Goal: Task Accomplishment & Management: Complete application form

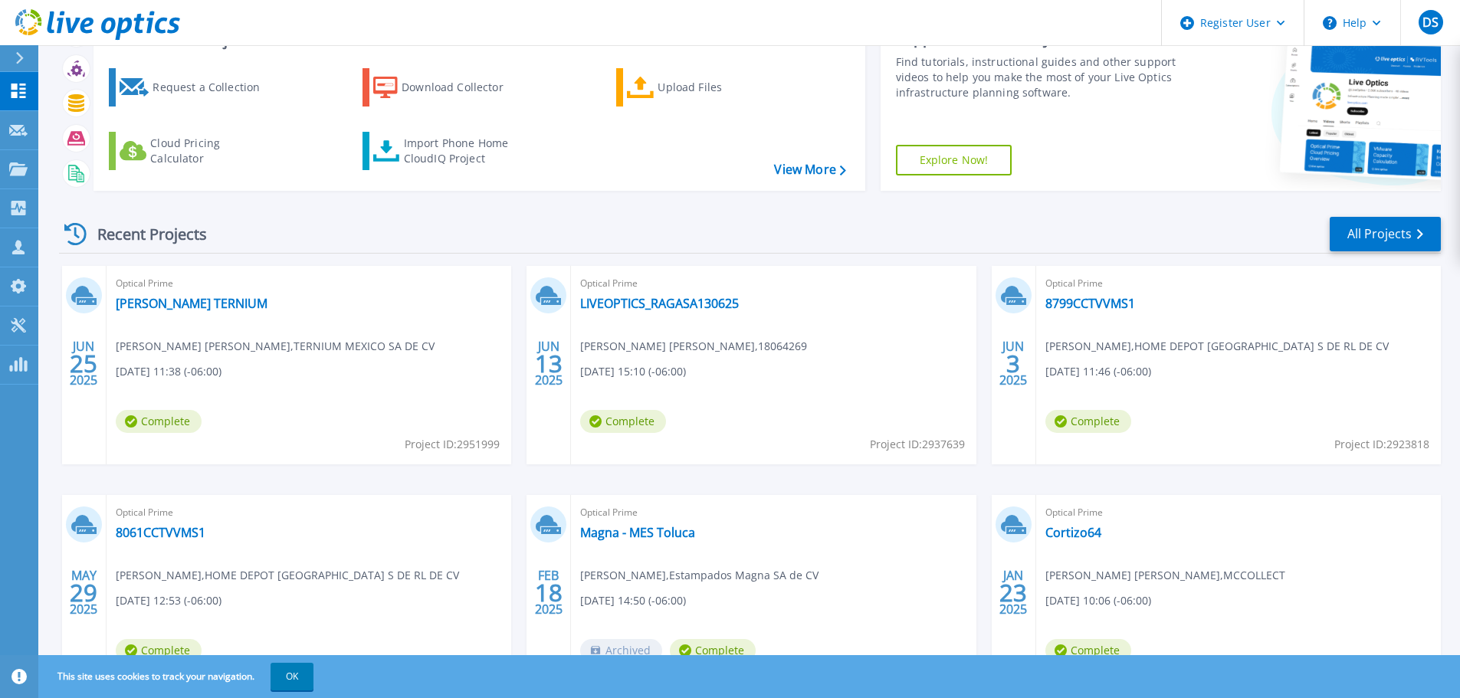
scroll to position [151, 0]
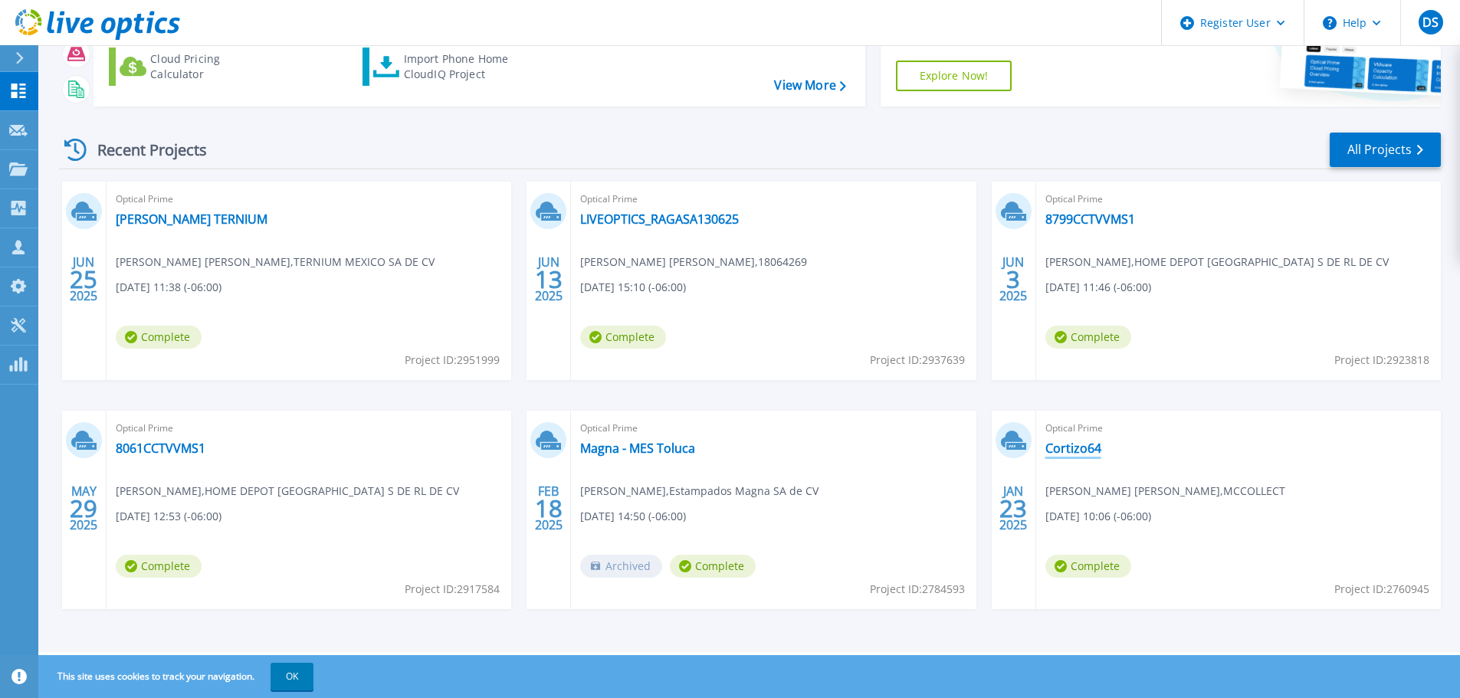
click at [1077, 449] on link "Cortizo64" at bounding box center [1074, 448] width 56 height 15
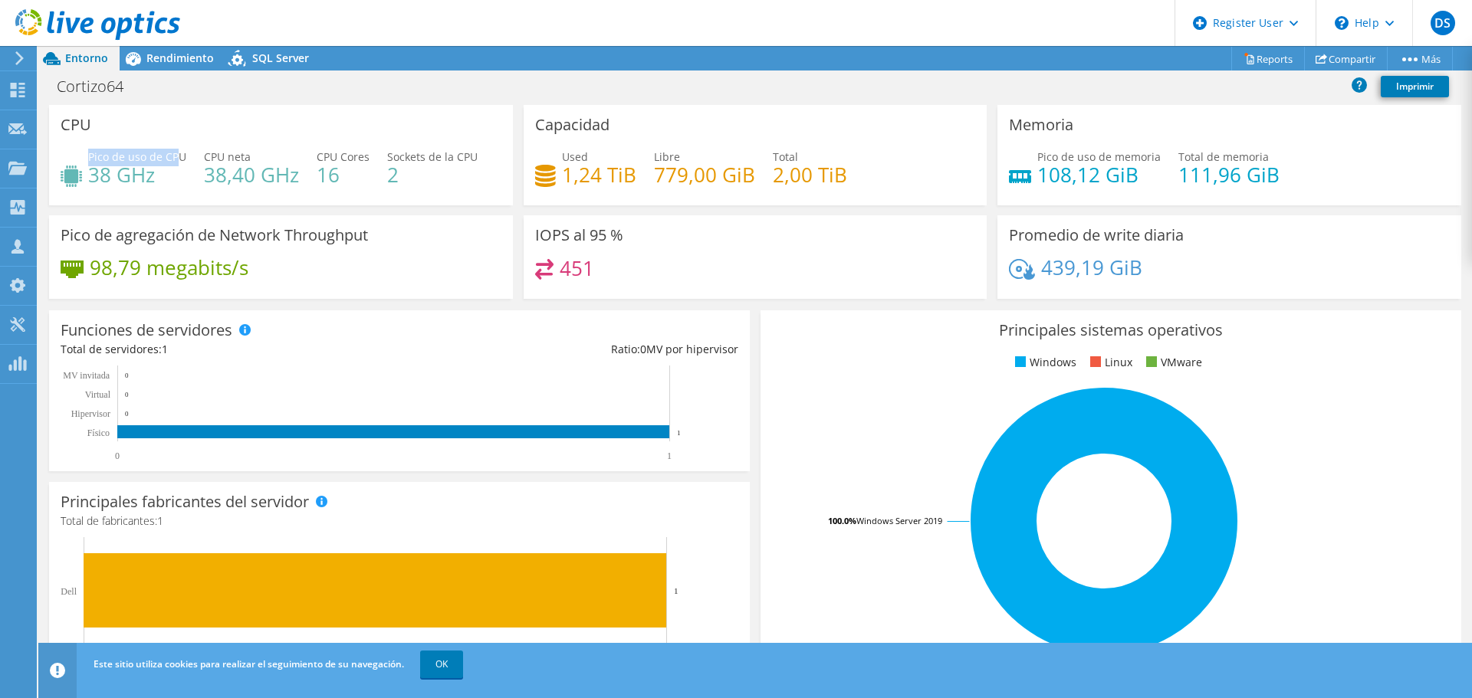
drag, startPoint x: 89, startPoint y: 152, endPoint x: 180, endPoint y: 161, distance: 91.7
click at [180, 161] on span "Pico de uso de CPU" at bounding box center [137, 156] width 98 height 15
drag, startPoint x: 531, startPoint y: 124, endPoint x: 618, endPoint y: 123, distance: 87.4
click at [618, 123] on div "Capacidad Used 1,24 TiB Libre 779,00 GiB Total 2,00 TiB" at bounding box center [756, 155] width 464 height 100
drag, startPoint x: 1145, startPoint y: 183, endPoint x: 1020, endPoint y: 159, distance: 127.2
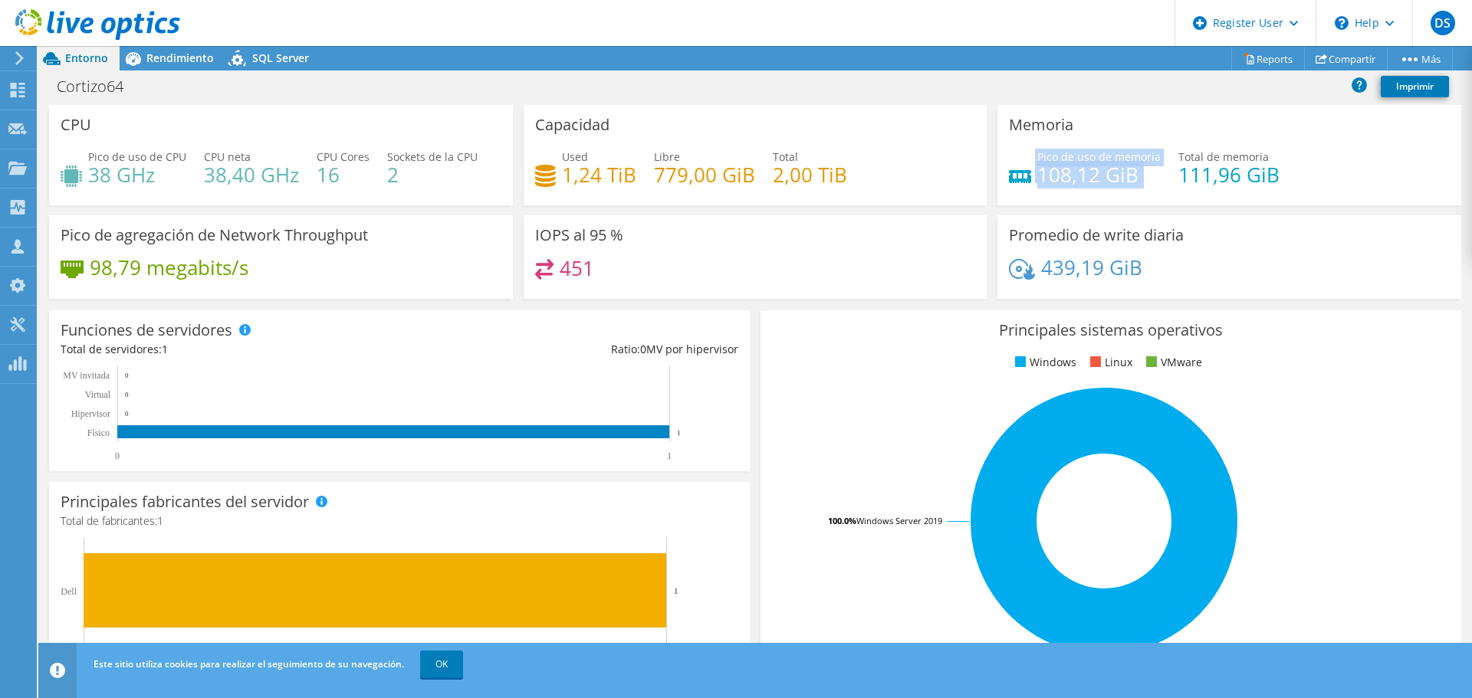
click at [1020, 159] on div "Pico de uso de memoria 108,12 GiB Total de memoria 111,96 GiB" at bounding box center [1229, 174] width 441 height 50
drag, startPoint x: 1157, startPoint y: 268, endPoint x: 1034, endPoint y: 270, distance: 122.7
click at [1034, 270] on div "439,19 GiB" at bounding box center [1229, 275] width 441 height 32
drag, startPoint x: 250, startPoint y: 264, endPoint x: 90, endPoint y: 268, distance: 159.5
click at [90, 268] on div "98,79 megabits/s" at bounding box center [281, 275] width 441 height 32
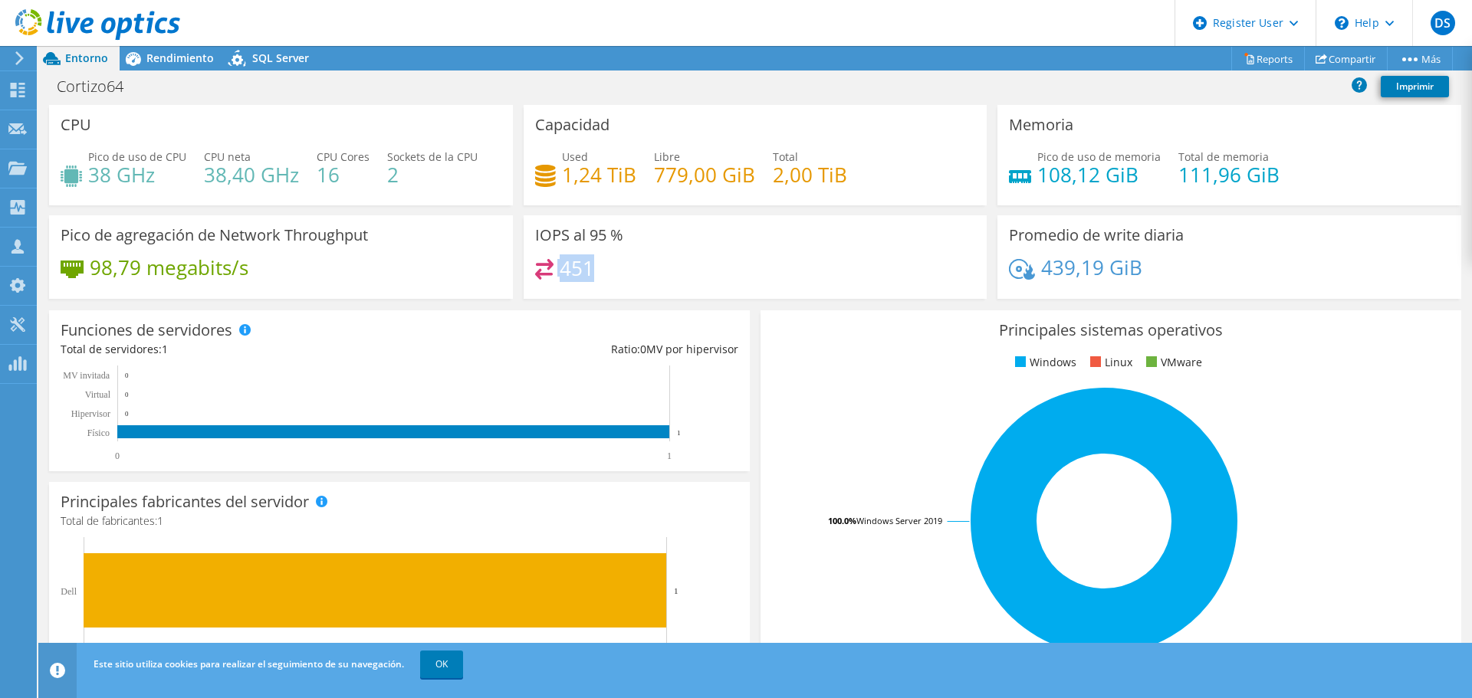
drag, startPoint x: 615, startPoint y: 264, endPoint x: 545, endPoint y: 264, distance: 69.8
click at [545, 264] on div "451" at bounding box center [755, 275] width 441 height 33
click at [195, 55] on span "Rendimiento" at bounding box center [179, 58] width 67 height 15
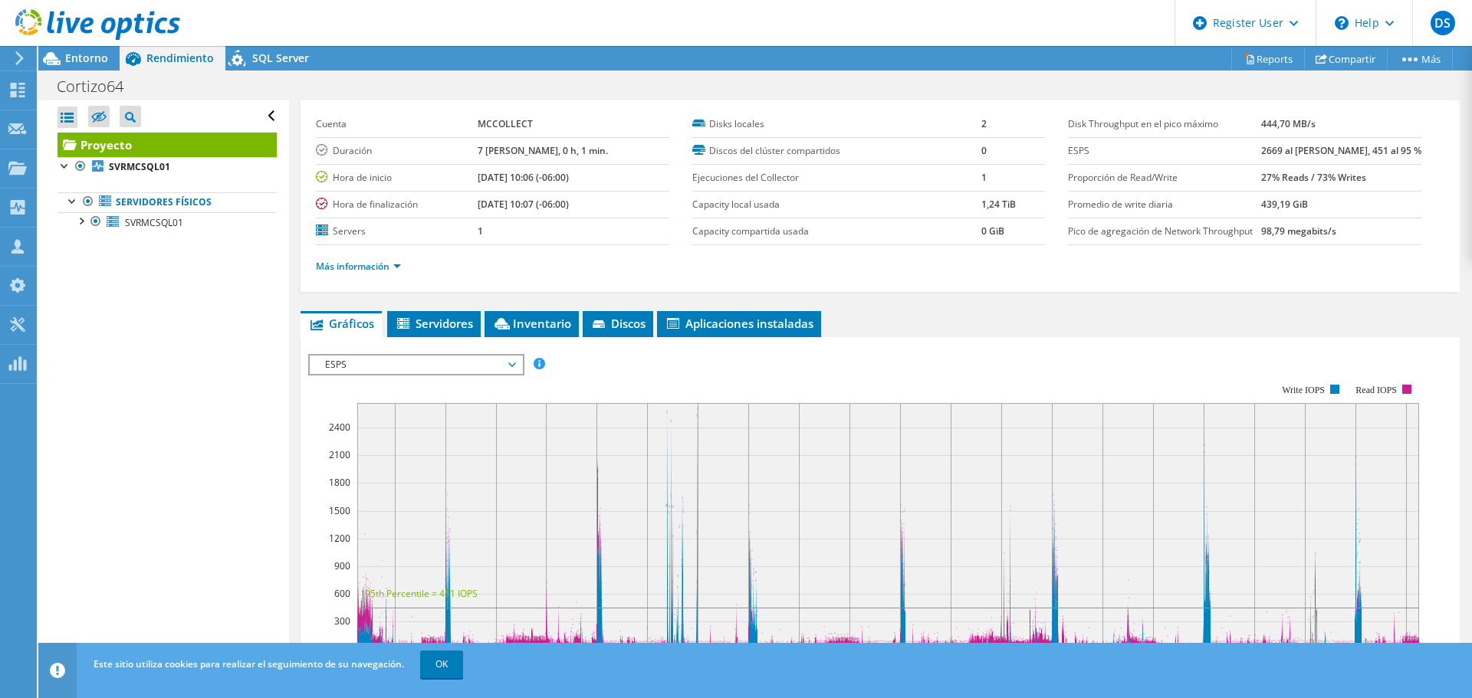
scroll to position [153, 0]
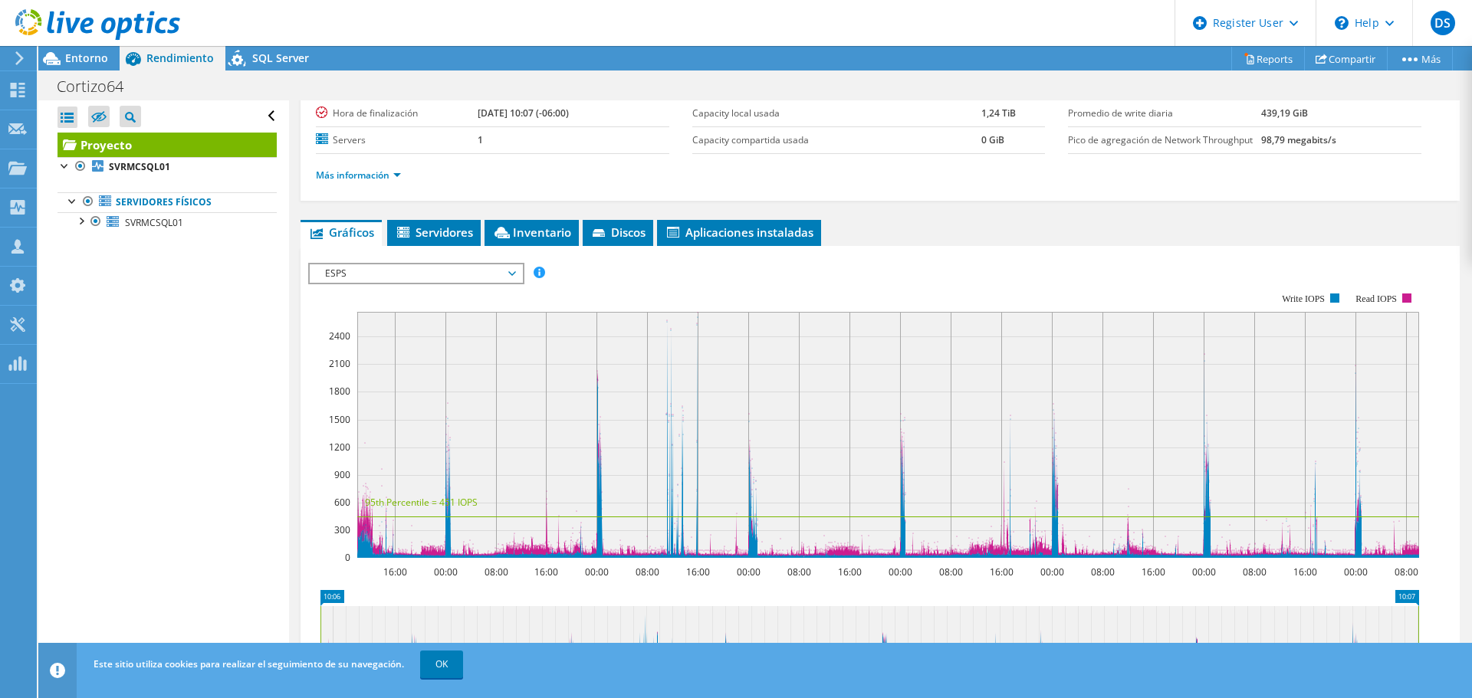
click at [511, 270] on span "ESPS" at bounding box center [415, 273] width 197 height 18
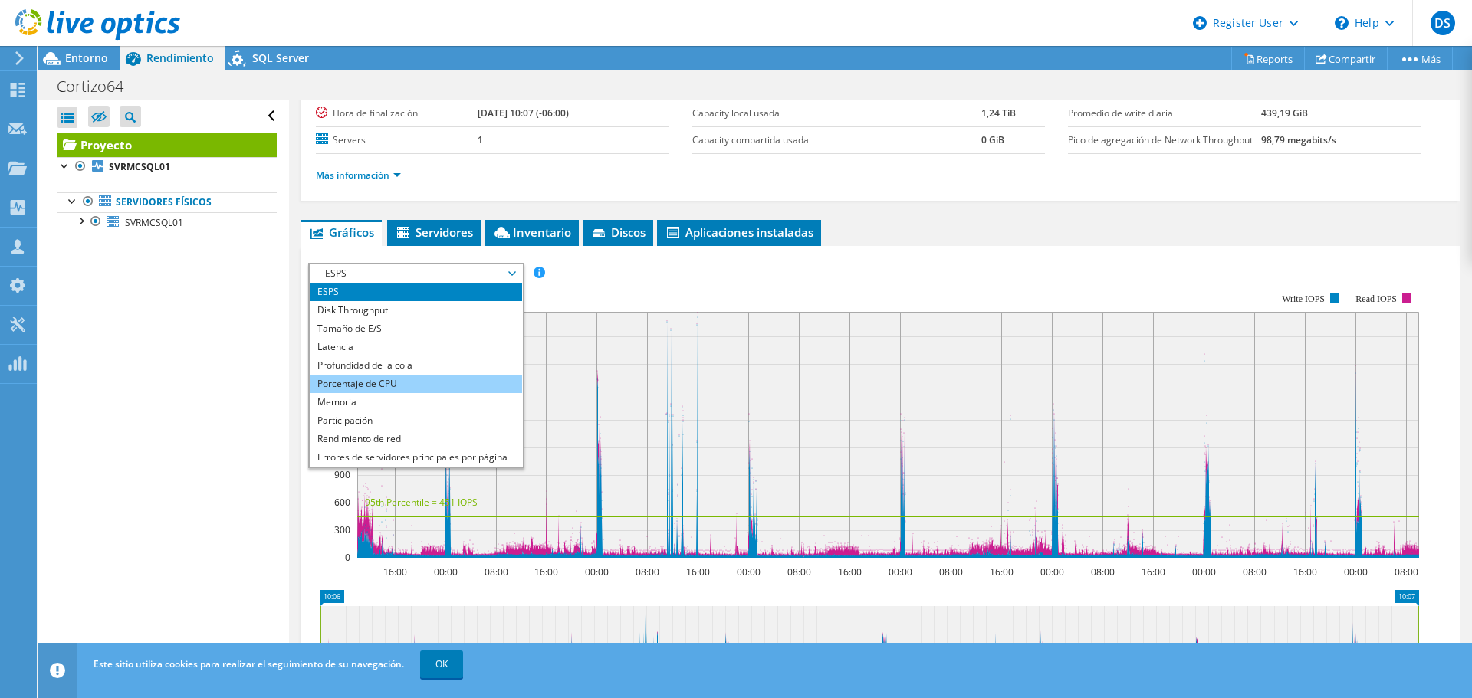
click at [381, 384] on li "Porcentaje de CPU" at bounding box center [416, 384] width 212 height 18
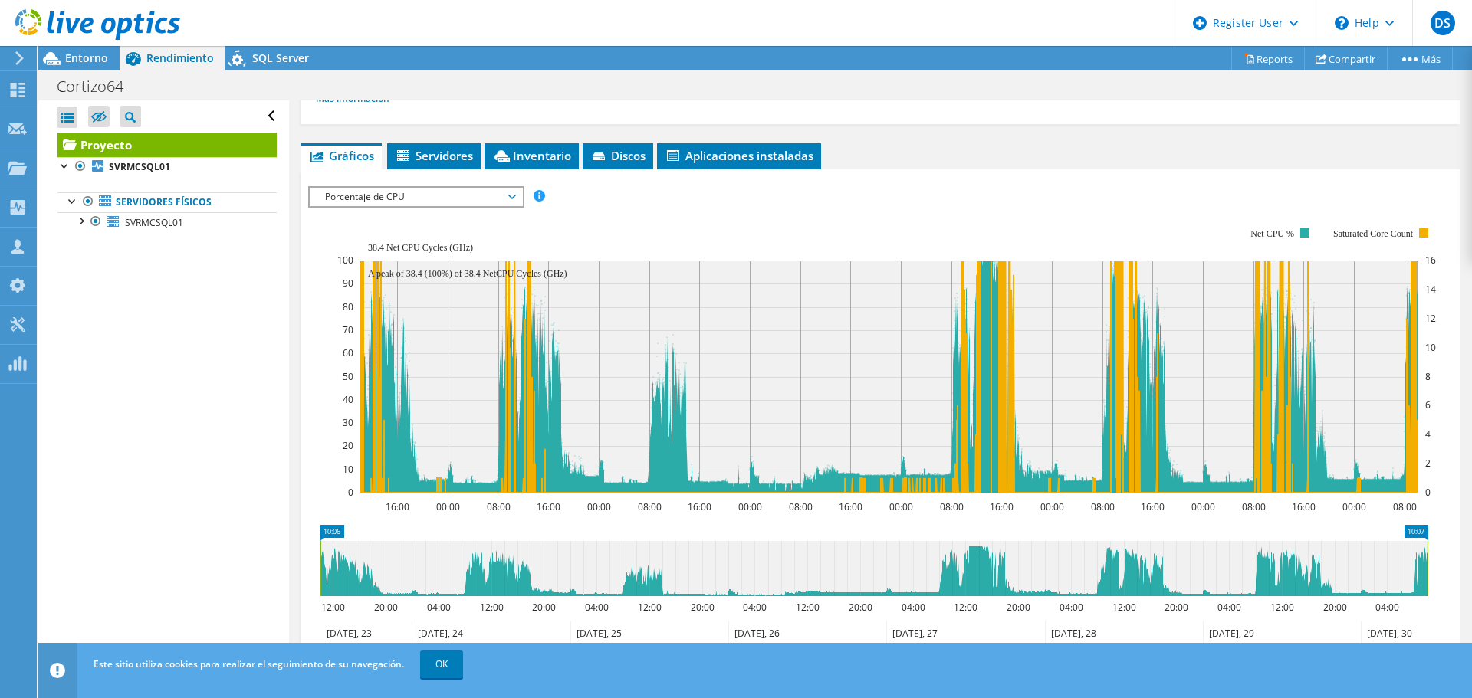
scroll to position [307, 0]
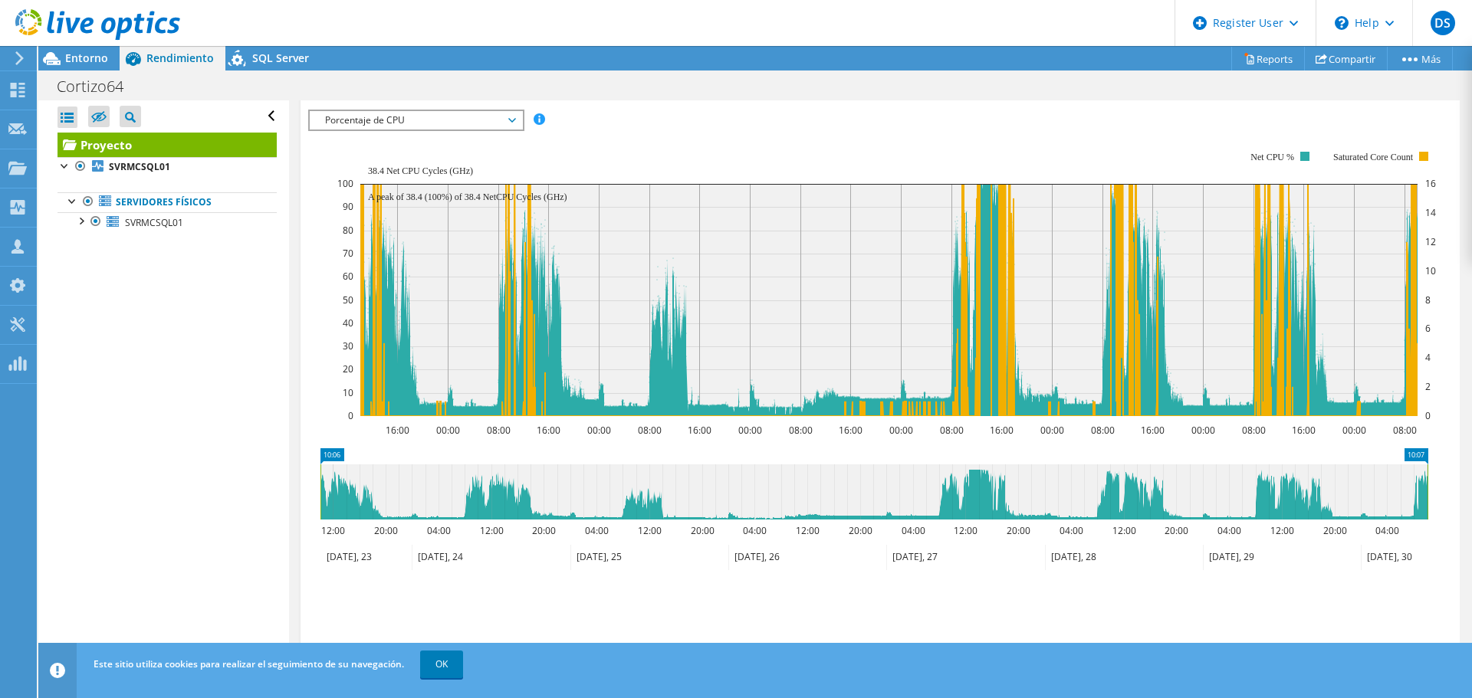
click at [514, 120] on span "Porcentaje de CPU" at bounding box center [415, 120] width 197 height 18
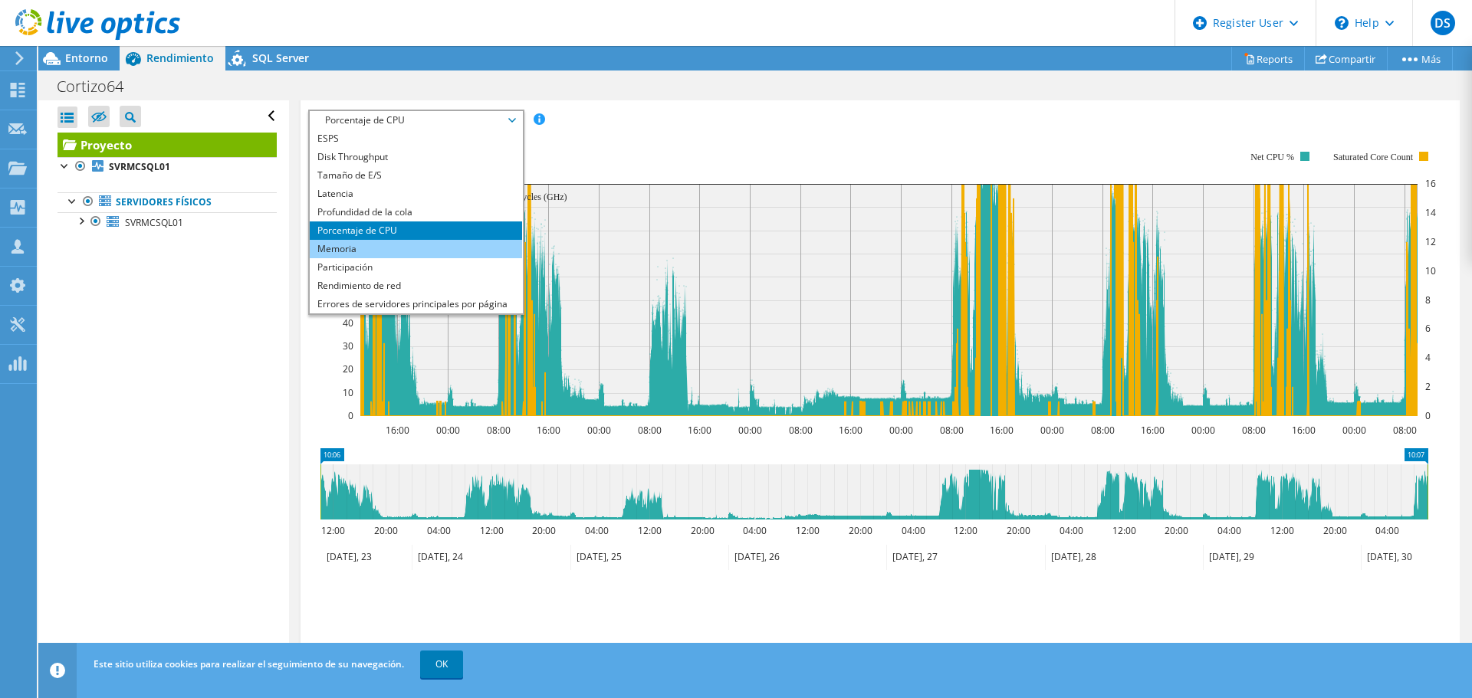
click at [402, 253] on li "Memoria" at bounding box center [416, 249] width 212 height 18
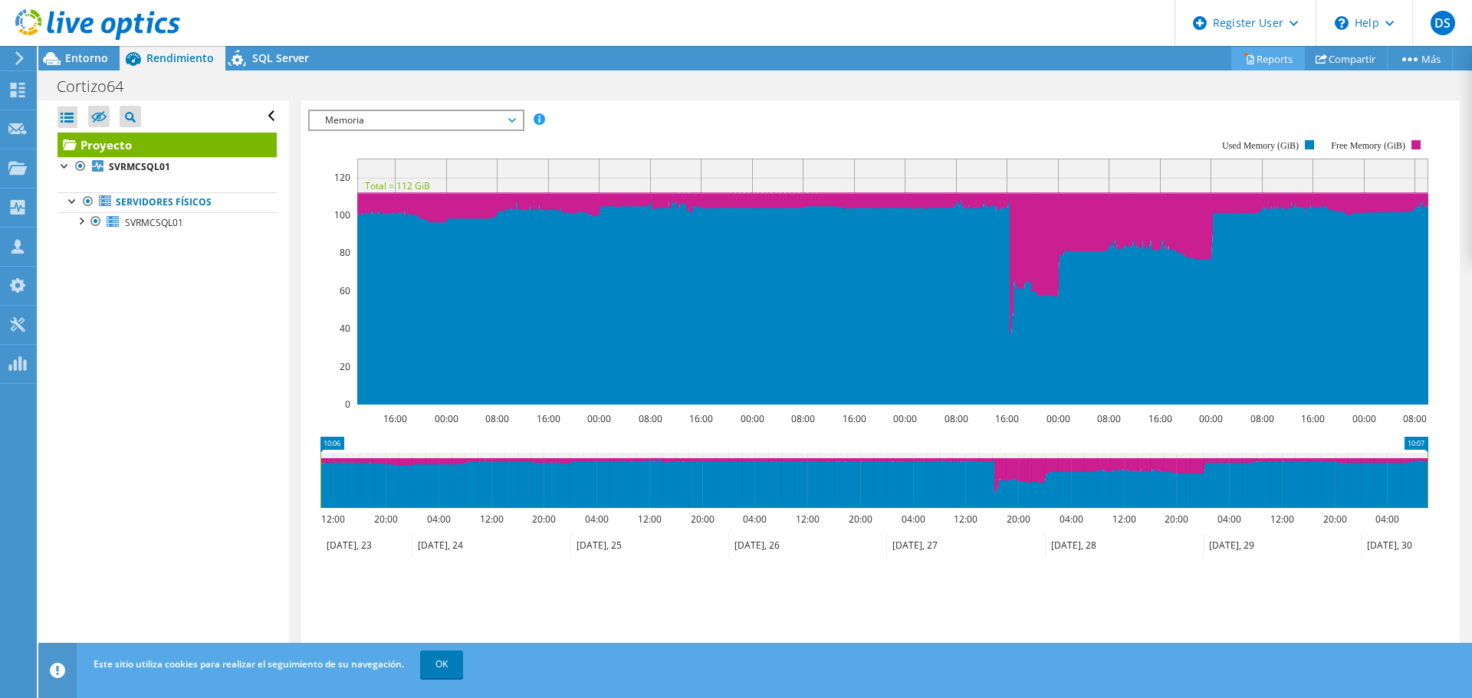
click at [1261, 63] on link "Reports" at bounding box center [1268, 59] width 74 height 24
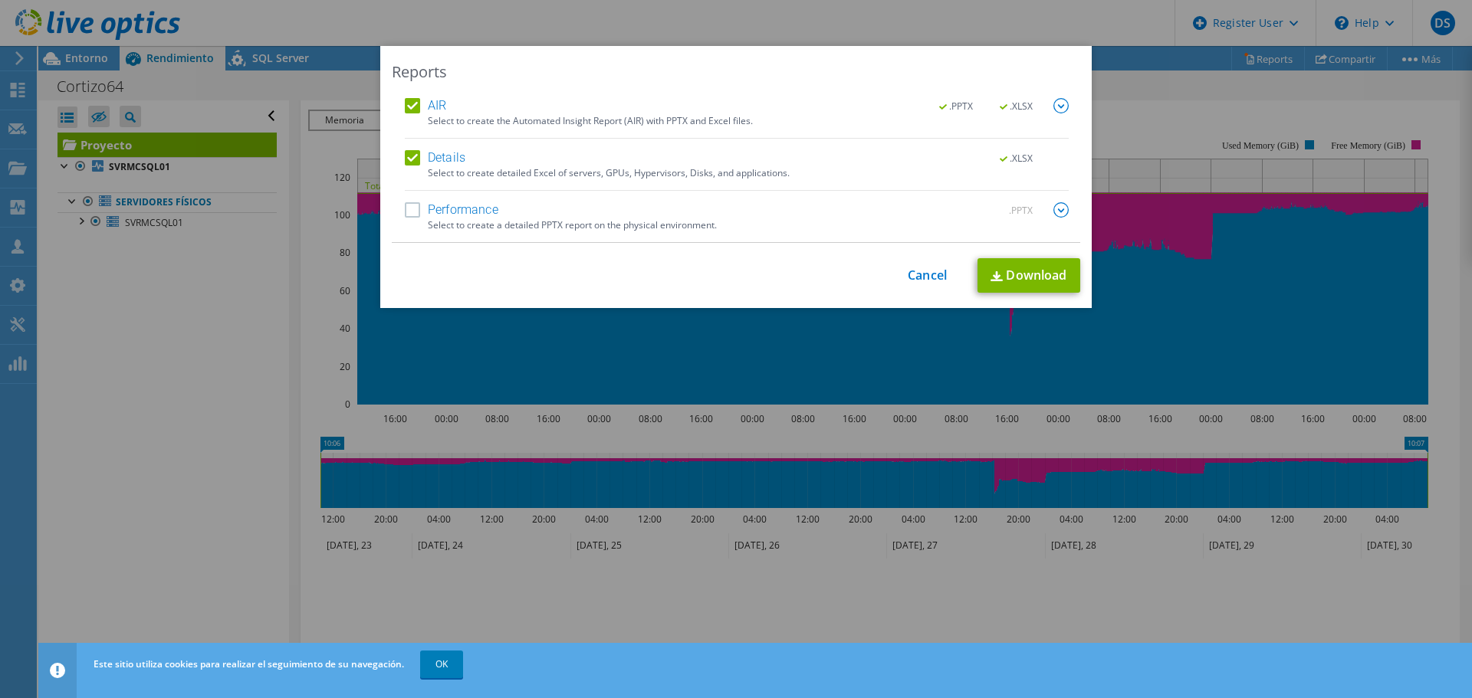
click at [409, 211] on label "Performance" at bounding box center [452, 209] width 94 height 15
click at [0, 0] on input "Performance" at bounding box center [0, 0] width 0 height 0
click at [920, 277] on link "Cancel" at bounding box center [927, 275] width 39 height 15
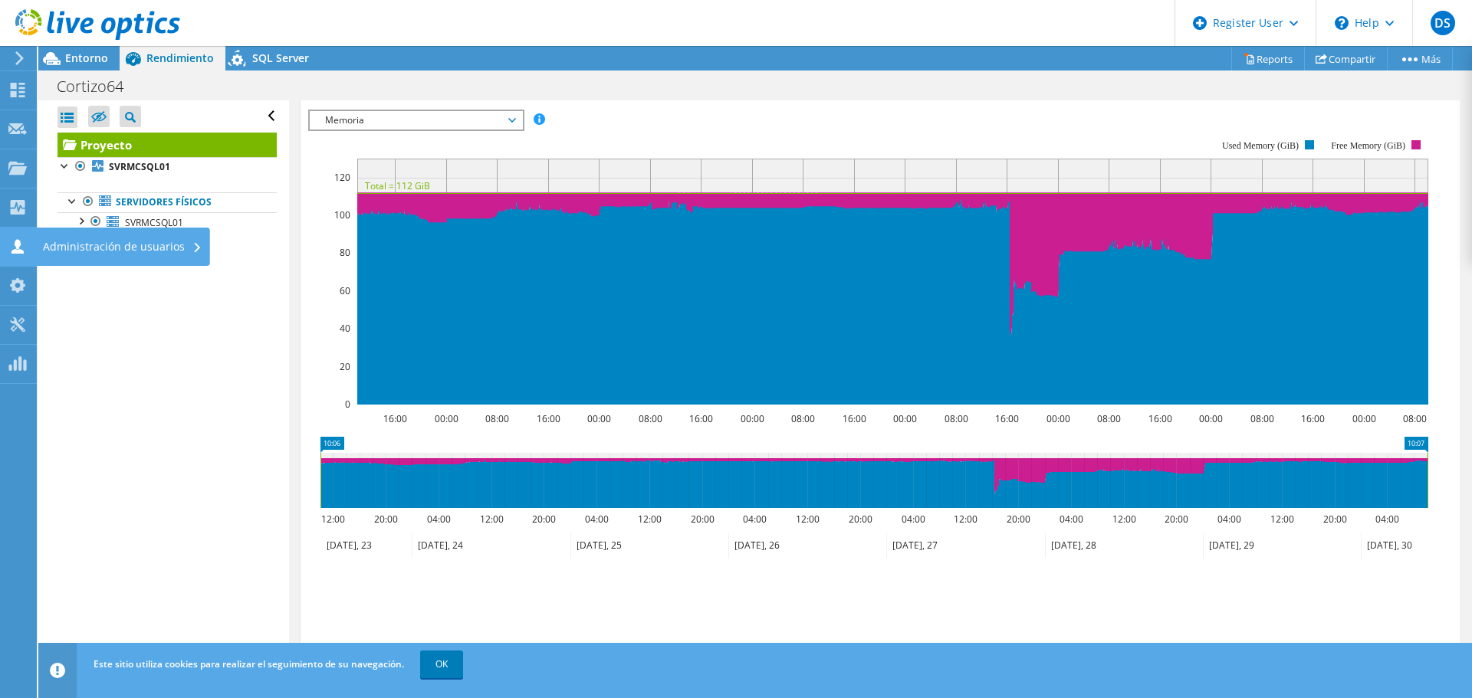
click at [21, 245] on use at bounding box center [17, 246] width 12 height 15
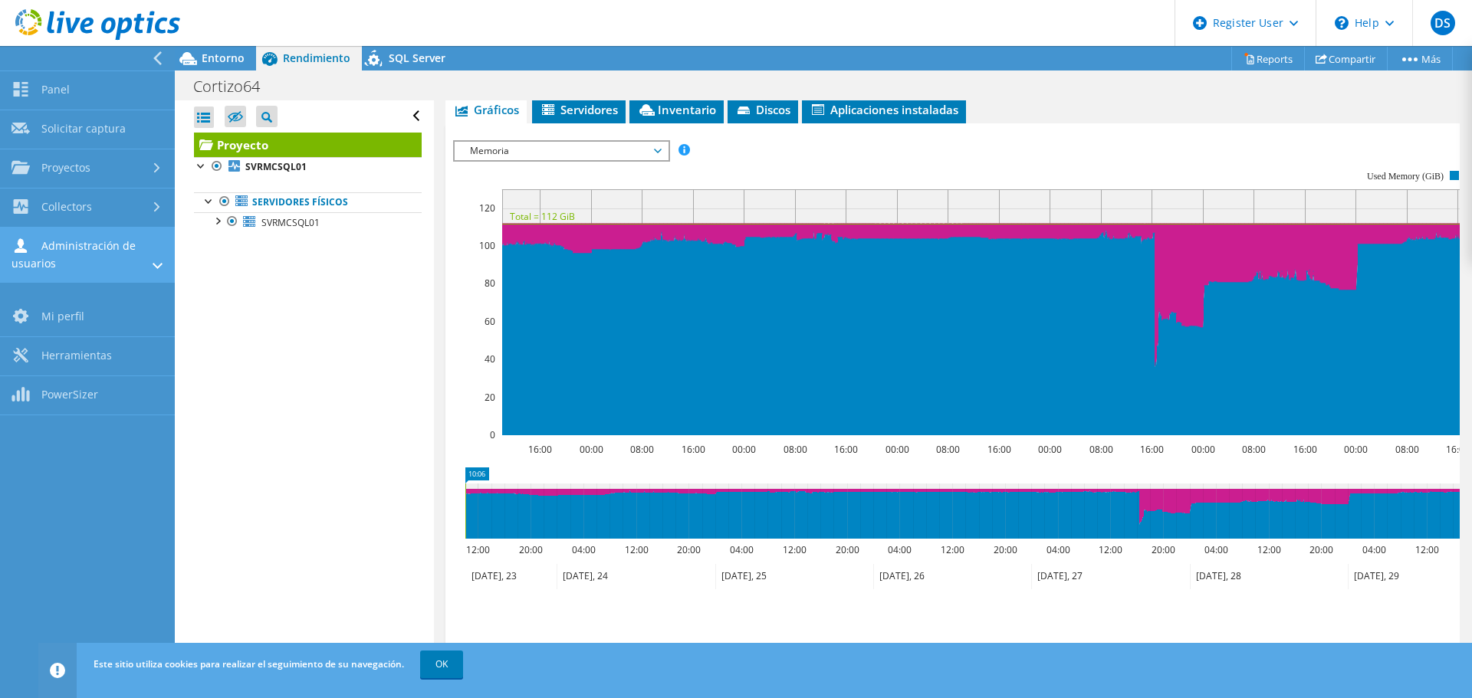
scroll to position [337, 0]
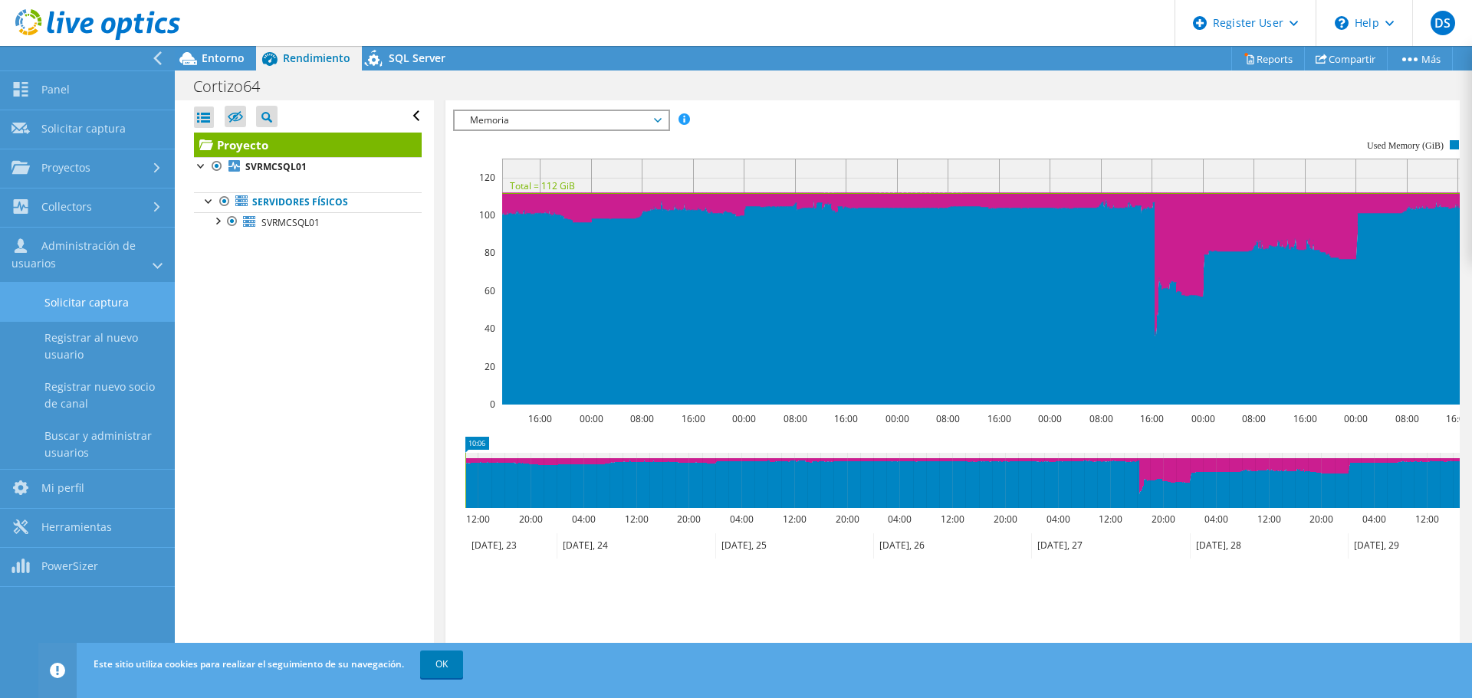
click at [115, 309] on link "Solicitar captura" at bounding box center [87, 302] width 175 height 39
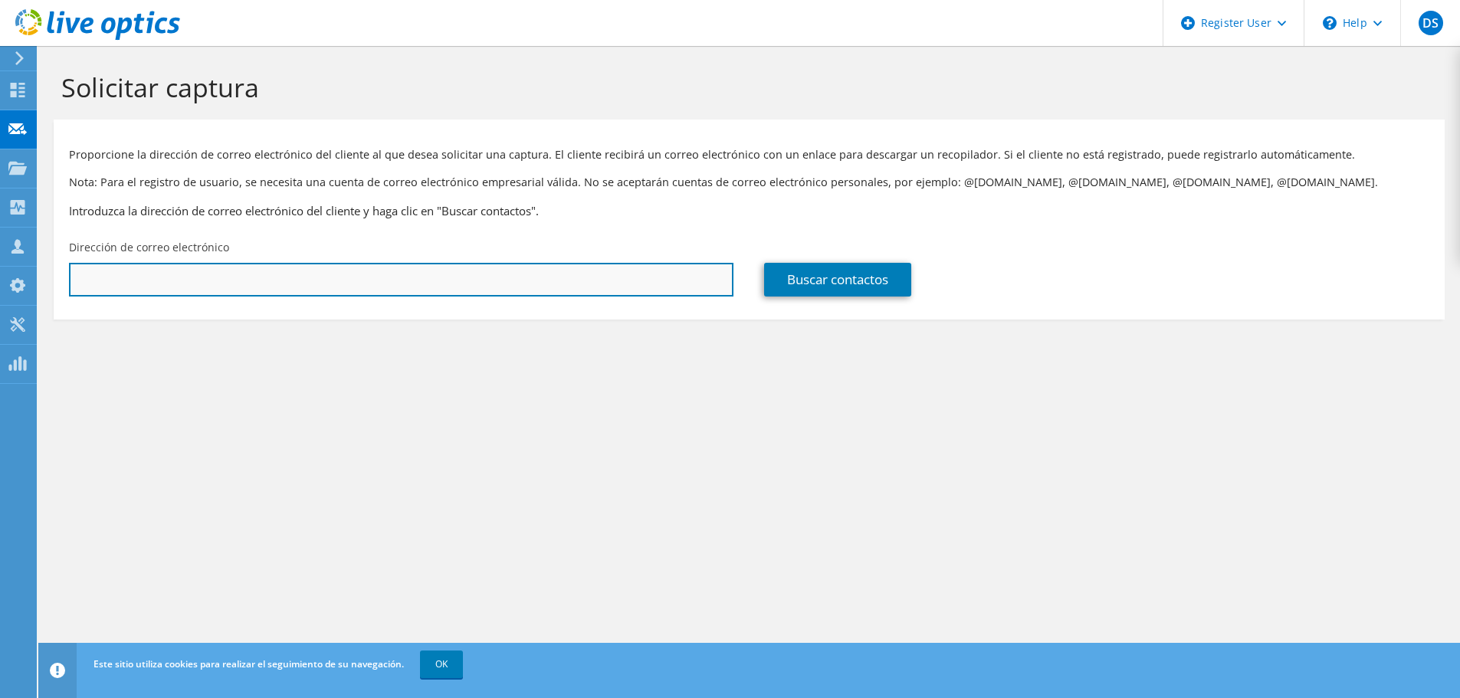
click at [278, 287] on input "text" at bounding box center [401, 280] width 665 height 34
click at [217, 284] on input "text" at bounding box center [401, 280] width 665 height 34
paste input "[PERSON_NAME][EMAIL_ADDRESS][PERSON_NAME][PERSON_NAME][DOMAIN_NAME]"
type input "[PERSON_NAME][EMAIL_ADDRESS][PERSON_NAME][PERSON_NAME][DOMAIN_NAME]"
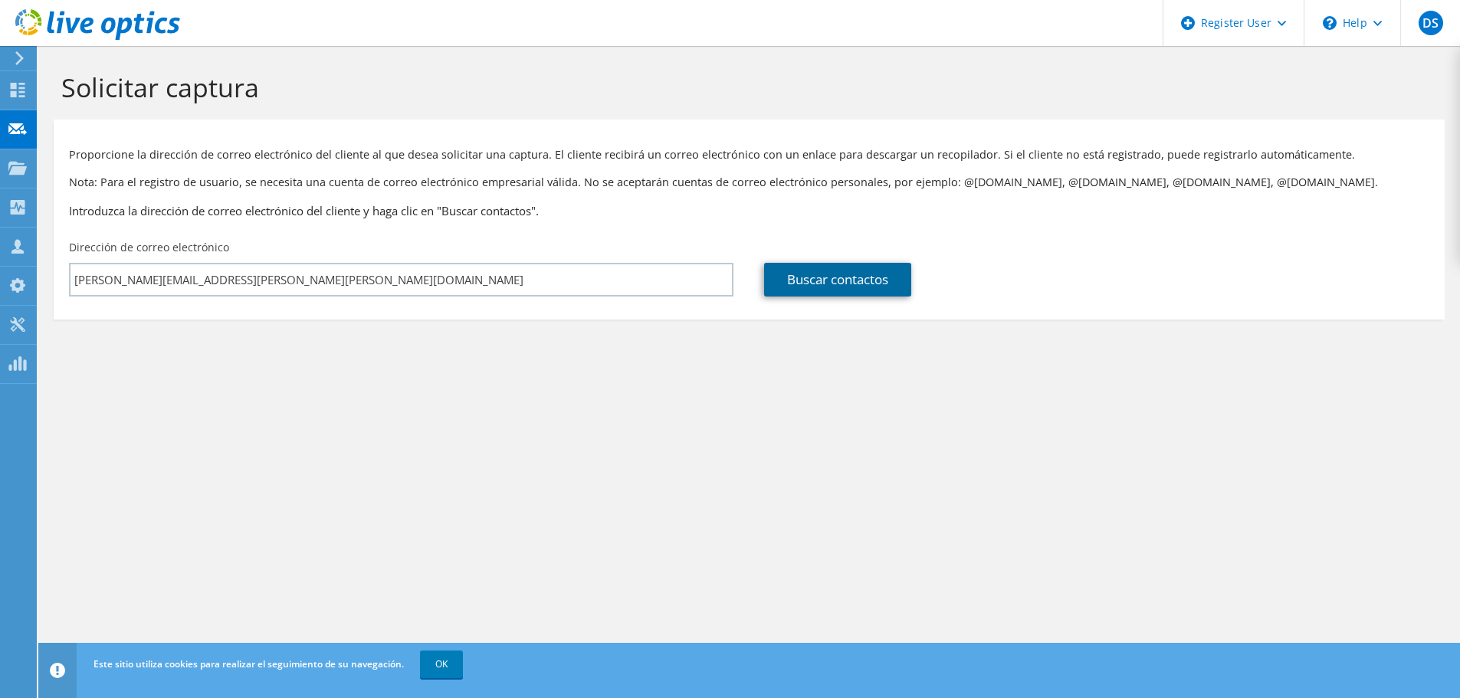
click at [799, 283] on link "Buscar contactos" at bounding box center [837, 280] width 147 height 34
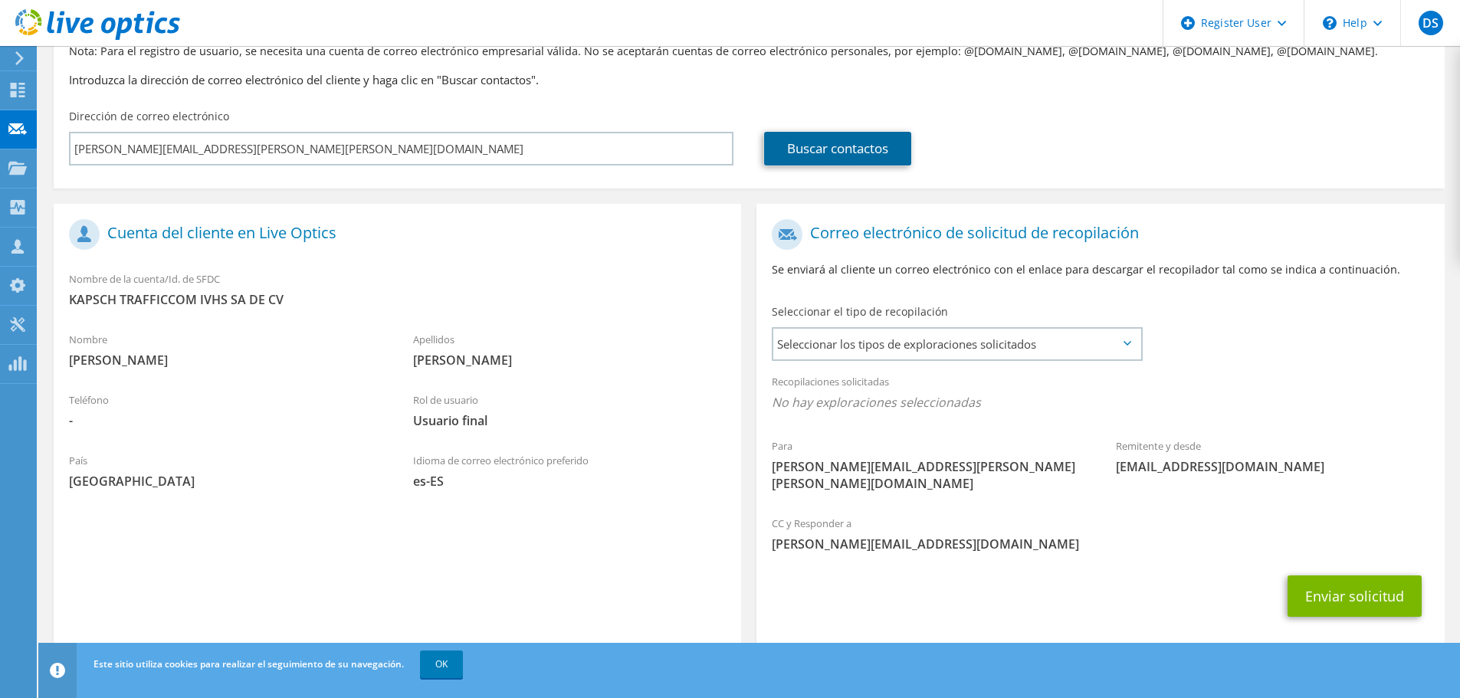
scroll to position [140, 0]
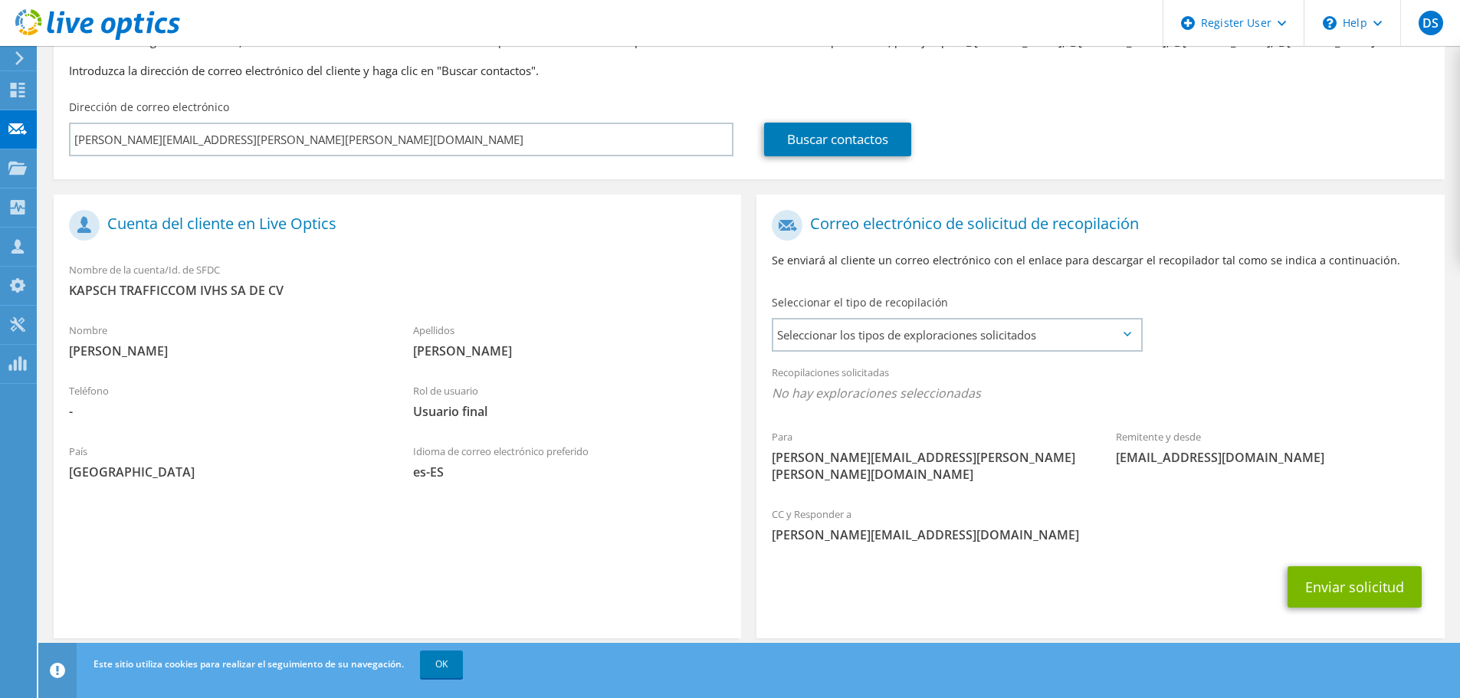
click at [1130, 336] on icon at bounding box center [1128, 334] width 8 height 5
click at [1119, 340] on span "Seleccionar los tipos de exploraciones solicitados" at bounding box center [957, 335] width 367 height 31
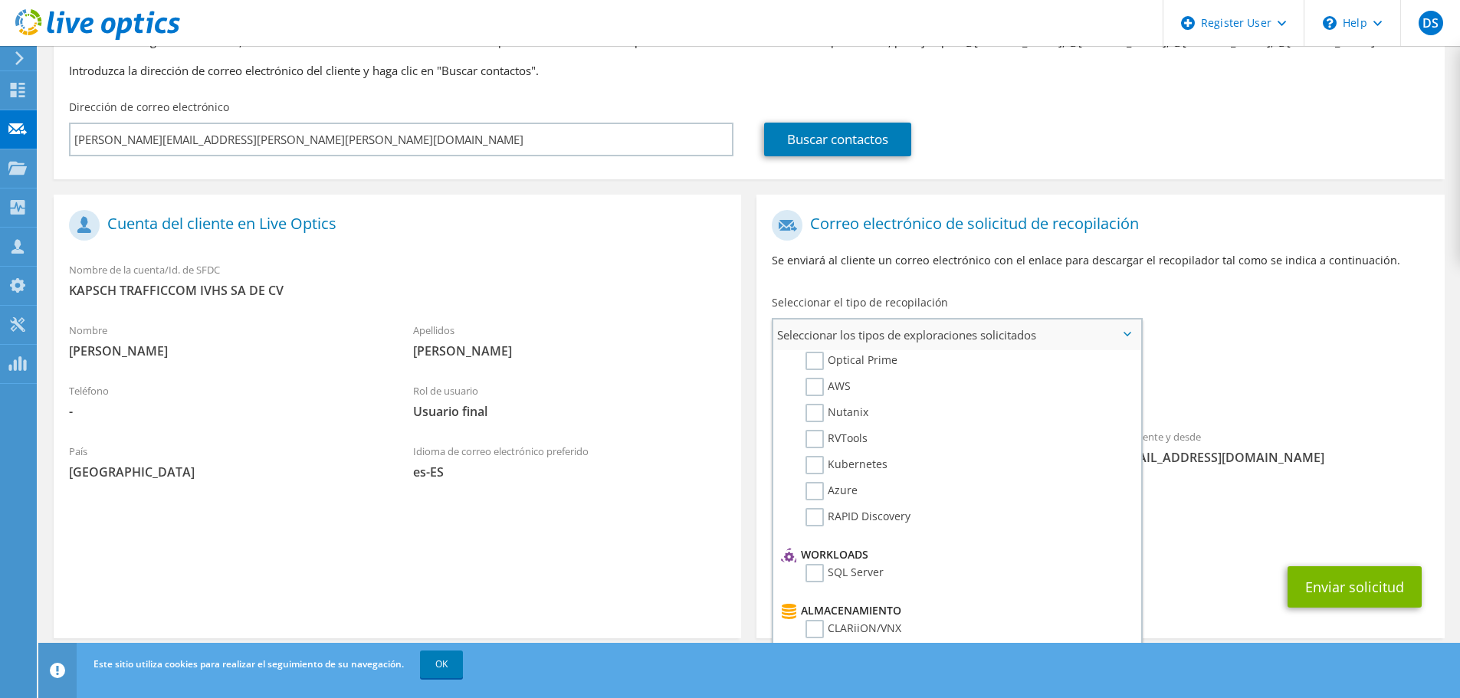
scroll to position [0, 0]
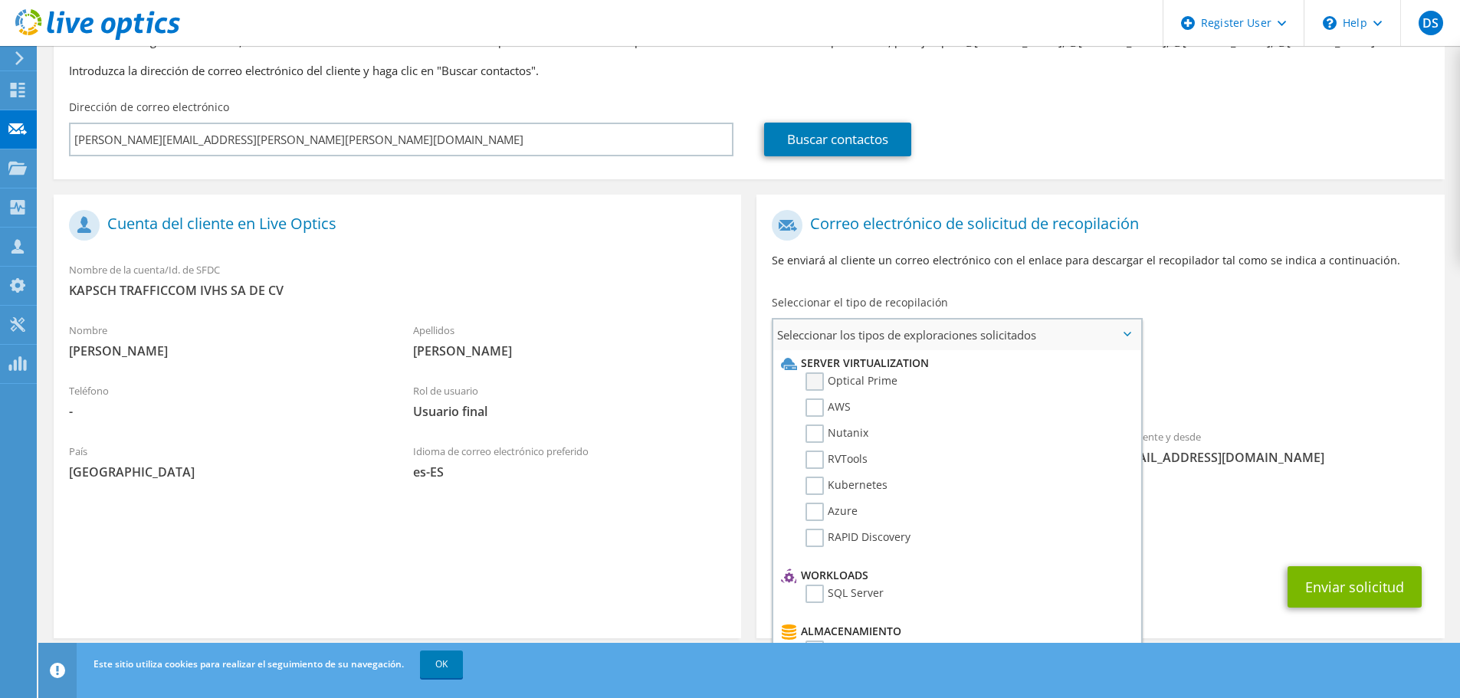
drag, startPoint x: 816, startPoint y: 385, endPoint x: 824, endPoint y: 386, distance: 7.8
click at [816, 384] on label "Optical Prime" at bounding box center [852, 382] width 92 height 18
click at [0, 0] on input "Optical Prime" at bounding box center [0, 0] width 0 height 0
click at [813, 407] on label "AWS" at bounding box center [828, 408] width 45 height 18
click at [0, 0] on input "AWS" at bounding box center [0, 0] width 0 height 0
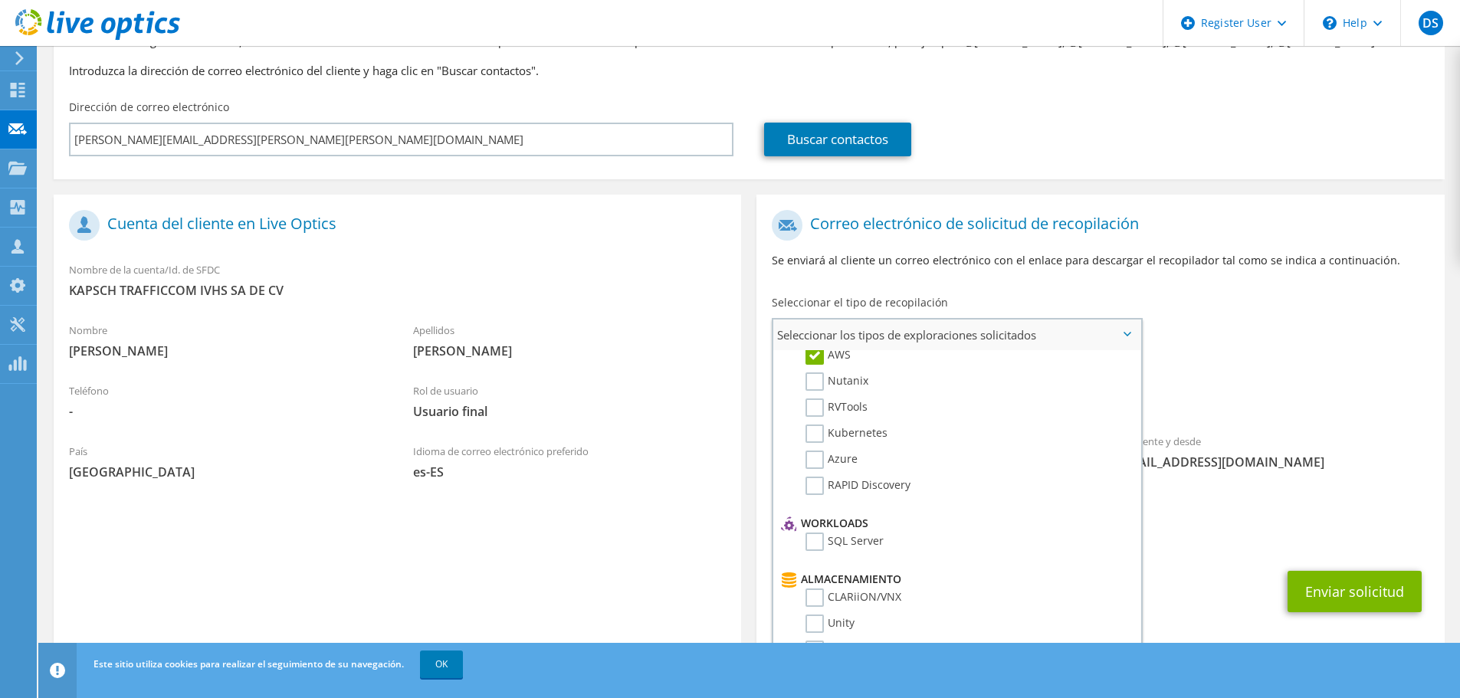
scroll to position [77, 0]
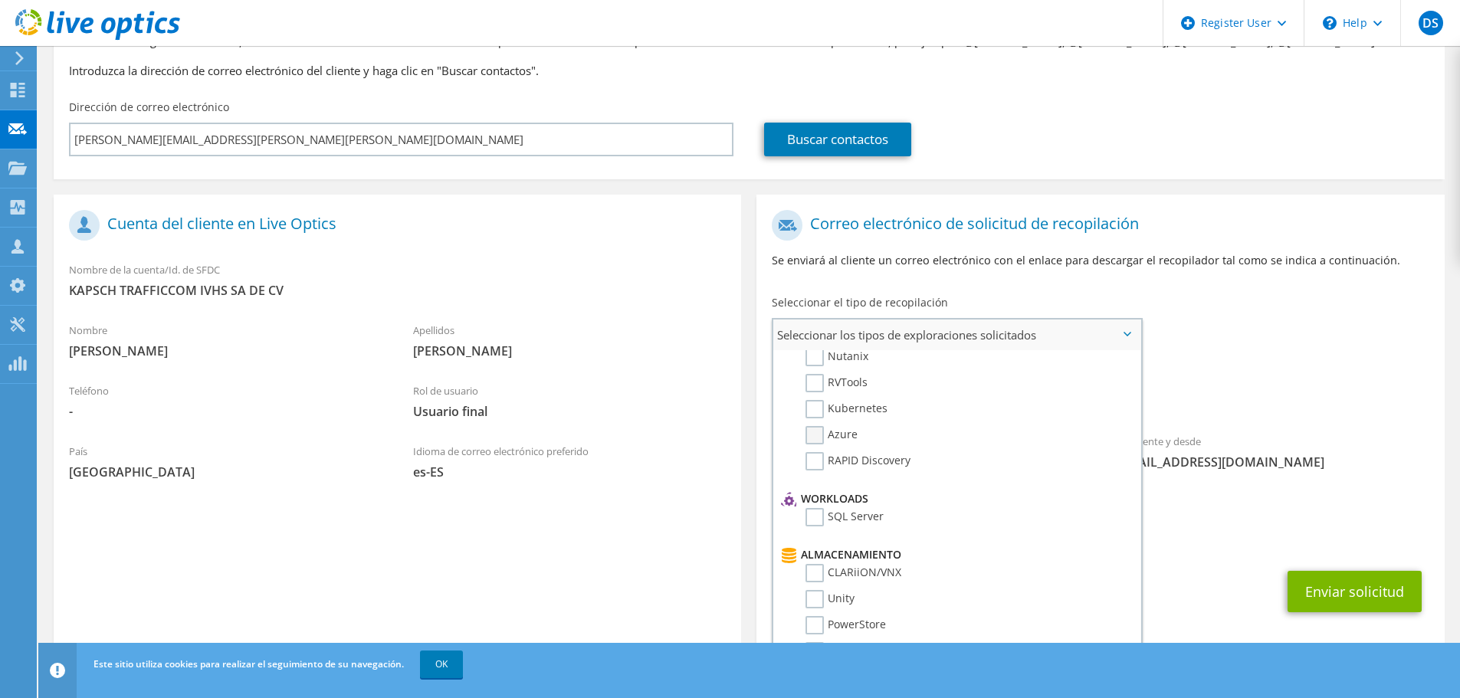
click at [814, 433] on label "Azure" at bounding box center [832, 435] width 52 height 18
click at [0, 0] on input "Azure" at bounding box center [0, 0] width 0 height 0
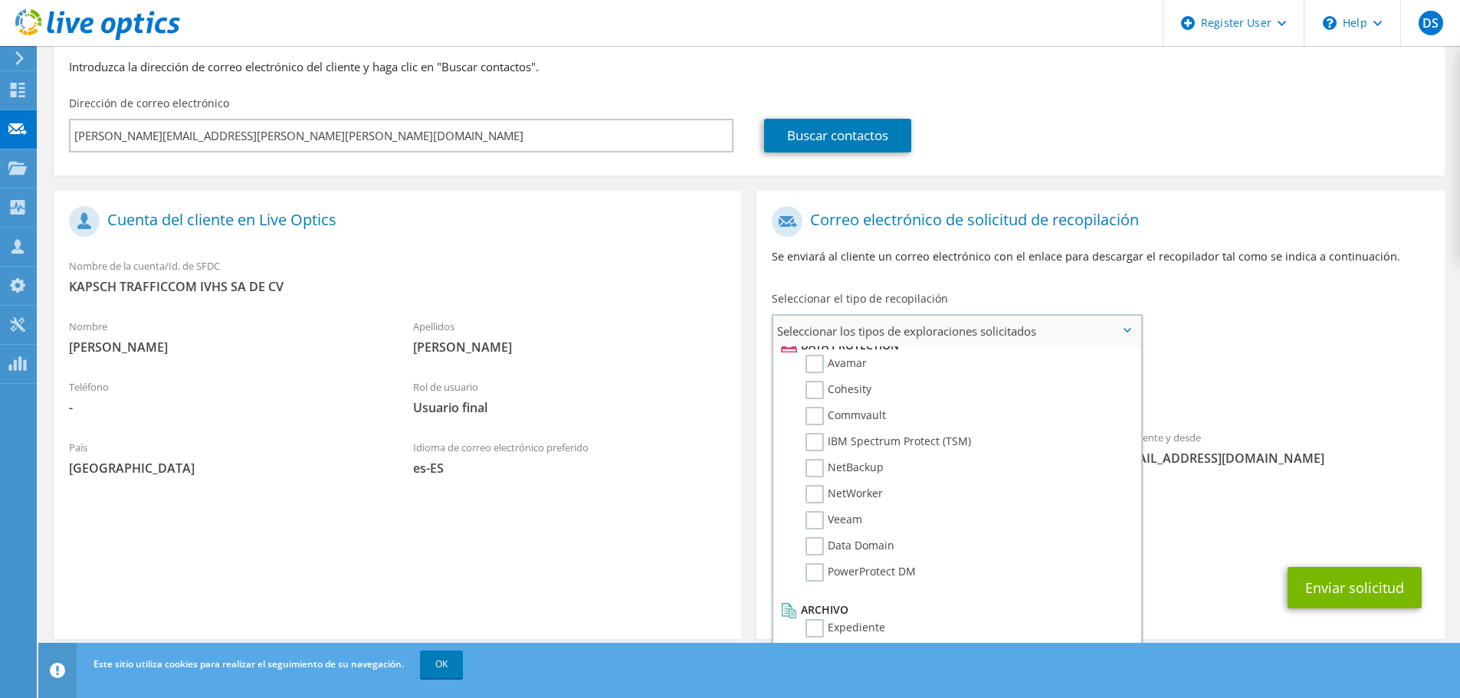
scroll to position [145, 0]
click at [808, 629] on label "Expediente" at bounding box center [846, 628] width 80 height 18
click at [0, 0] on input "Expediente" at bounding box center [0, 0] width 0 height 0
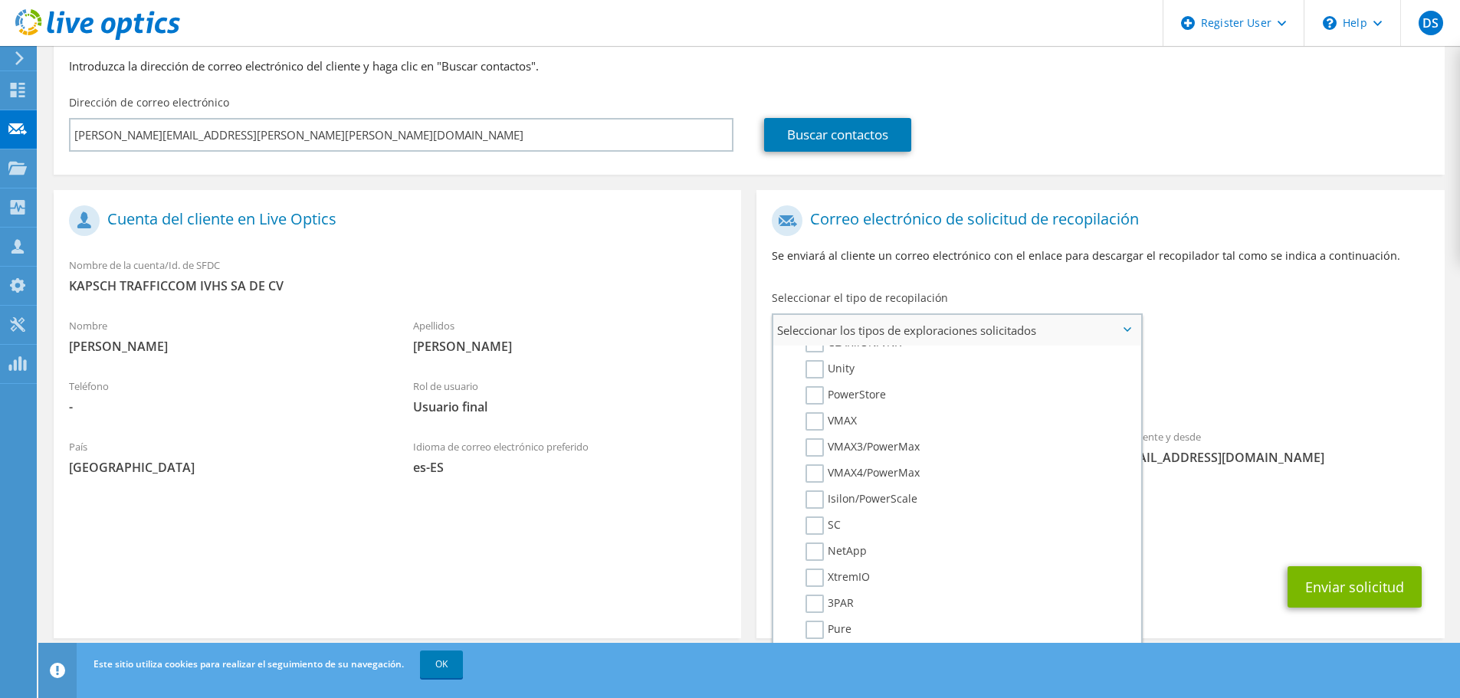
scroll to position [677, 0]
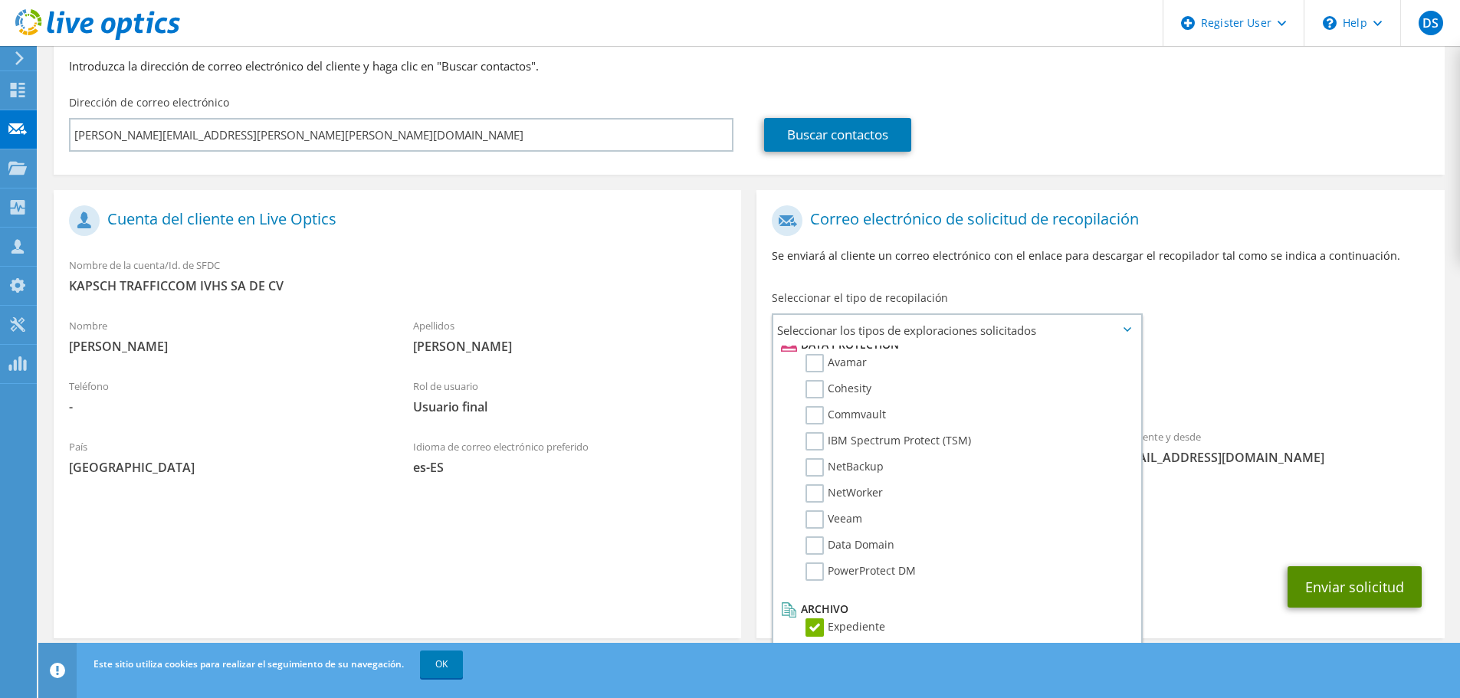
click at [1347, 567] on button "Enviar solicitud" at bounding box center [1355, 587] width 134 height 41
